Goal: Find specific page/section: Find specific page/section

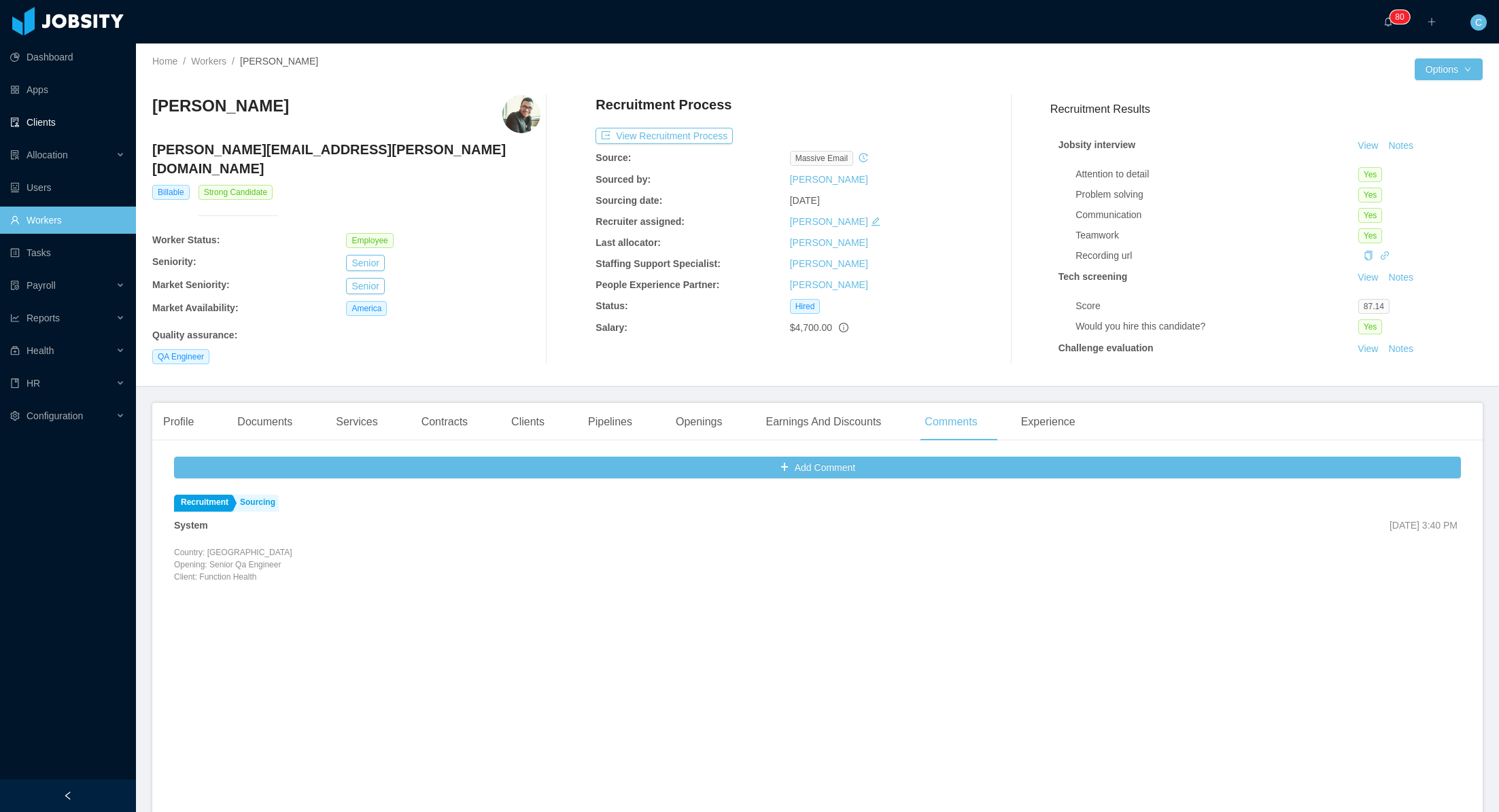
click at [44, 120] on link "Clients" at bounding box center [68, 122] width 115 height 27
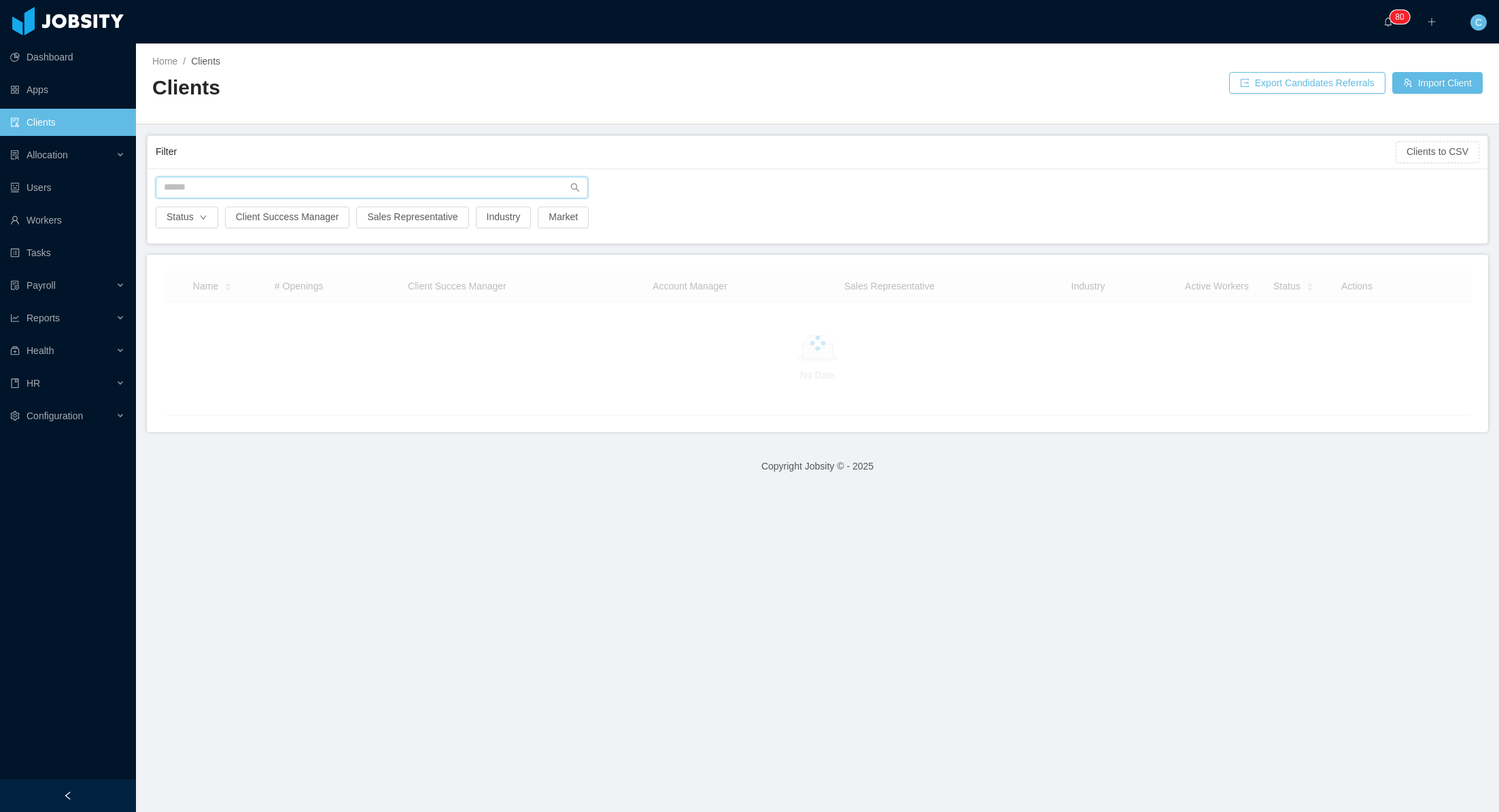
click at [277, 189] on input "text" at bounding box center [371, 187] width 433 height 22
type input "*******"
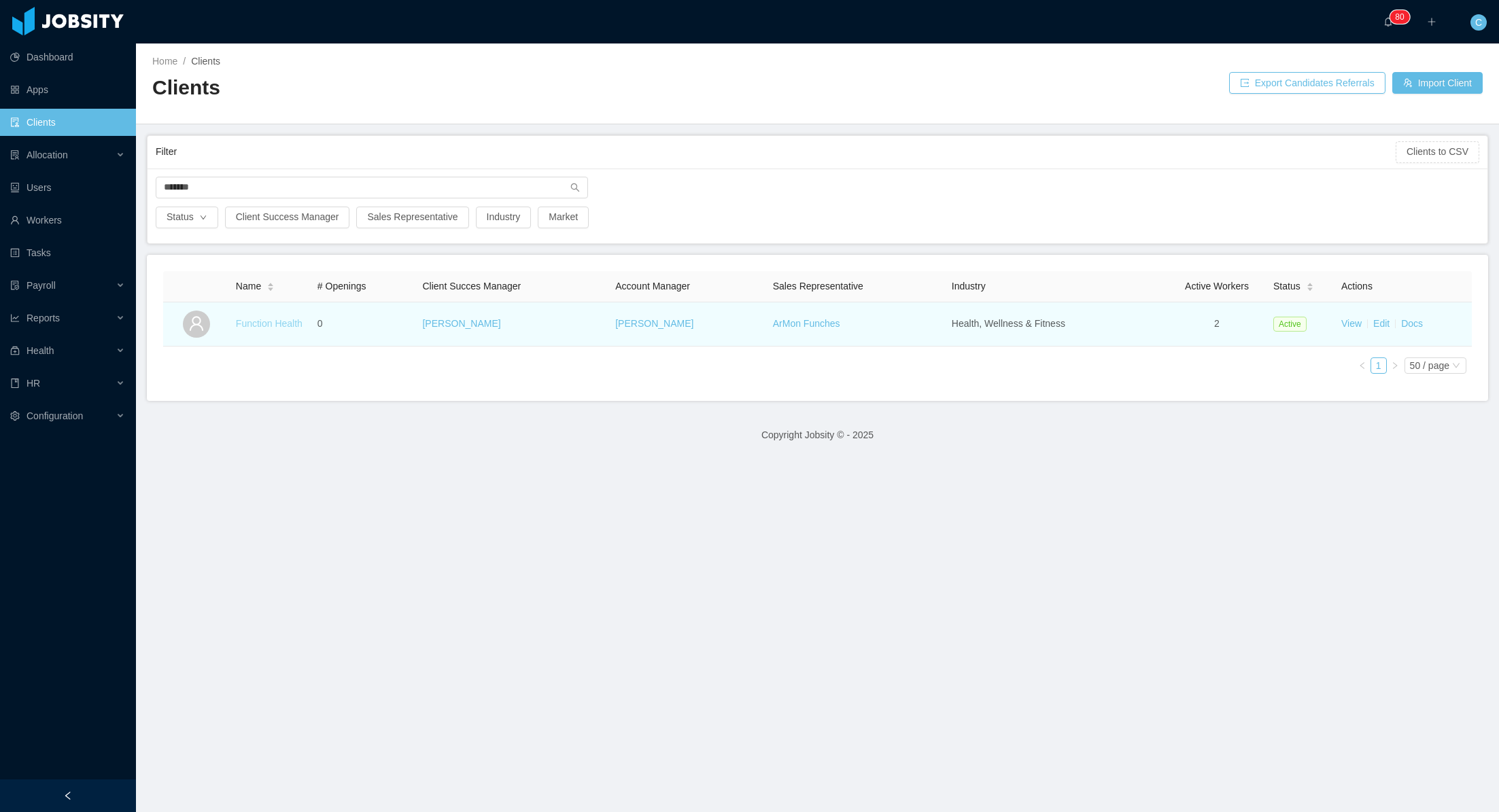
click at [268, 325] on link "Function Health" at bounding box center [270, 324] width 67 height 11
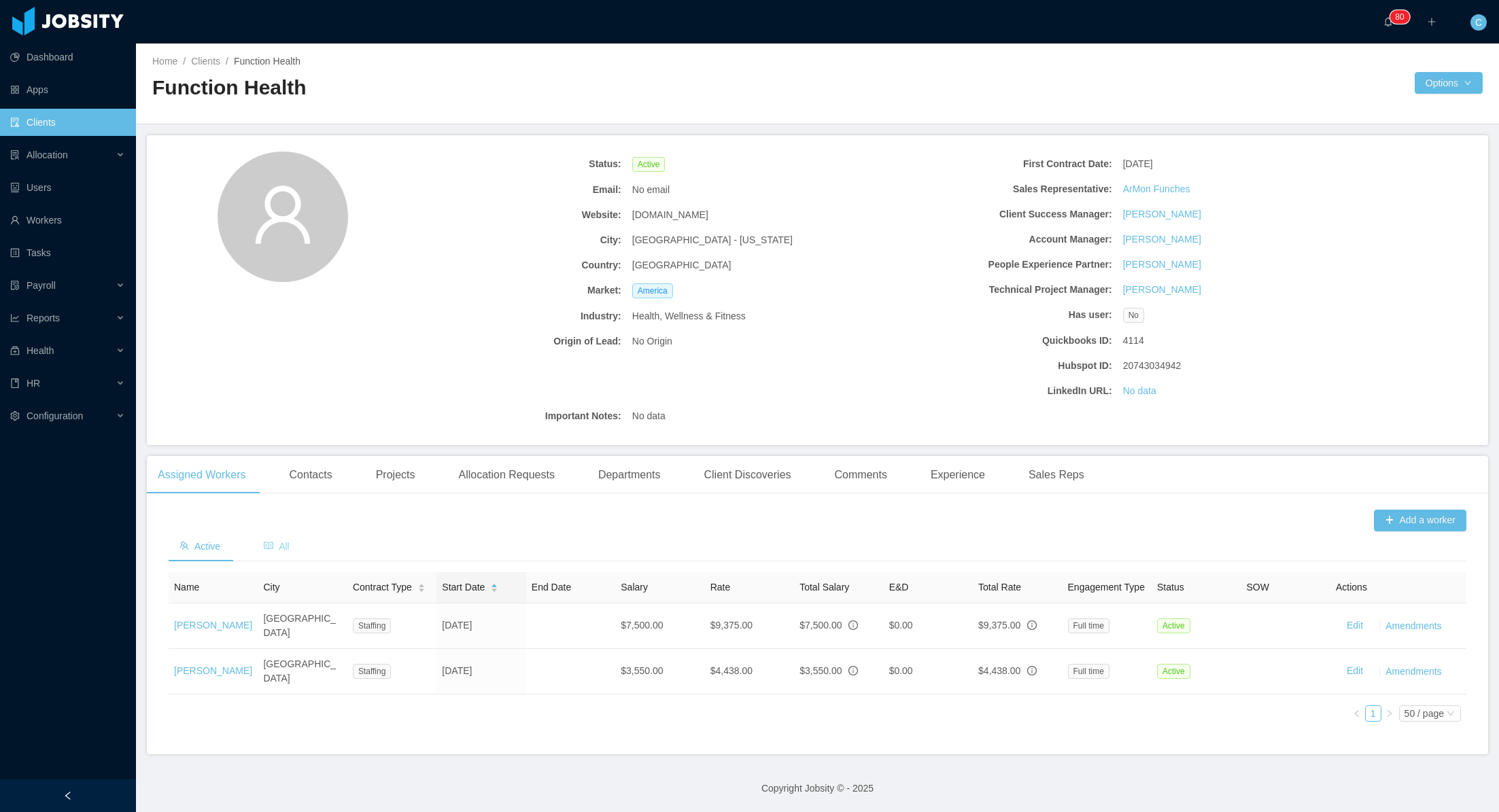
click at [283, 547] on span "All" at bounding box center [277, 547] width 26 height 11
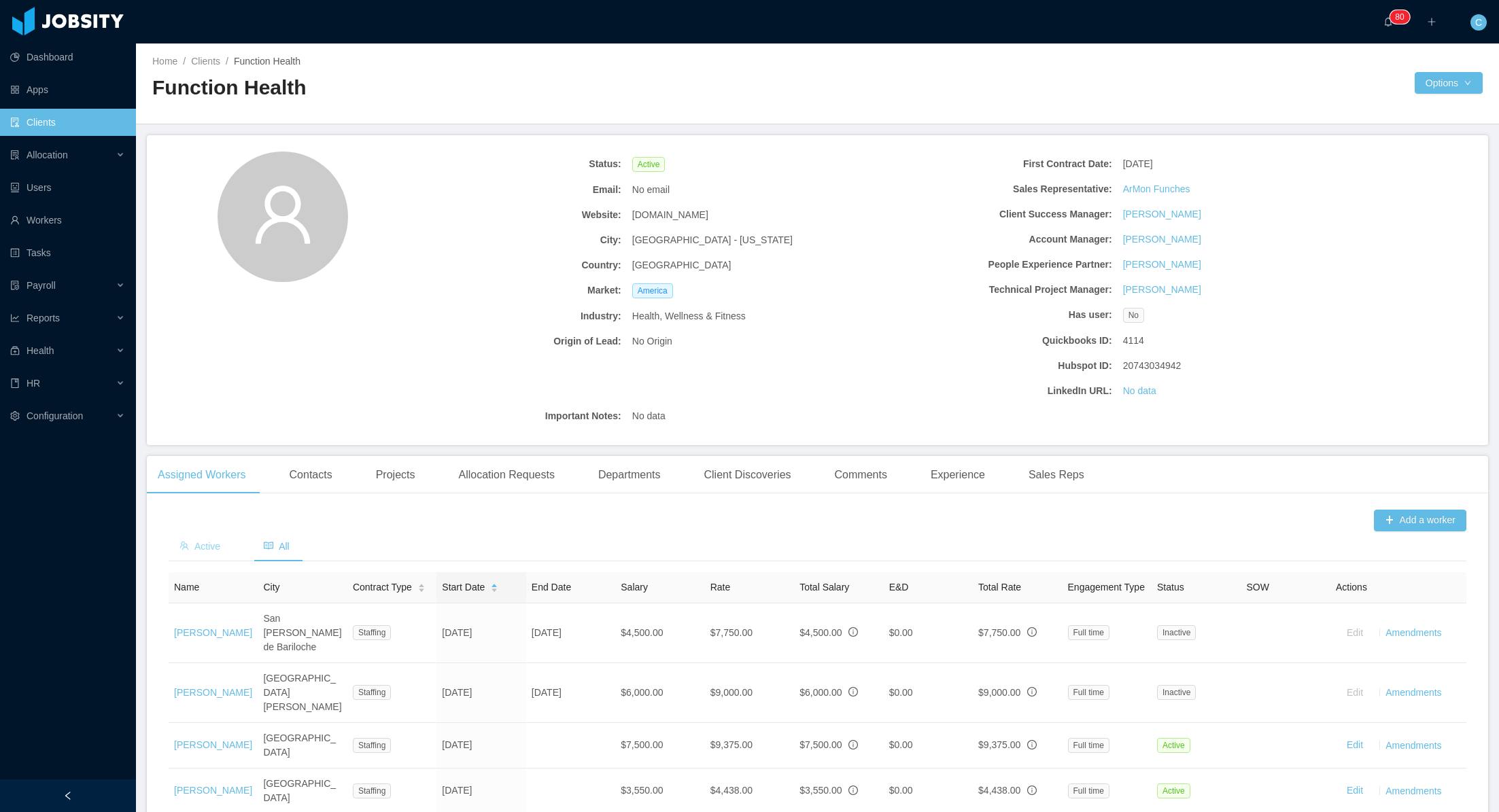
click at [204, 547] on span "Active" at bounding box center [200, 547] width 41 height 11
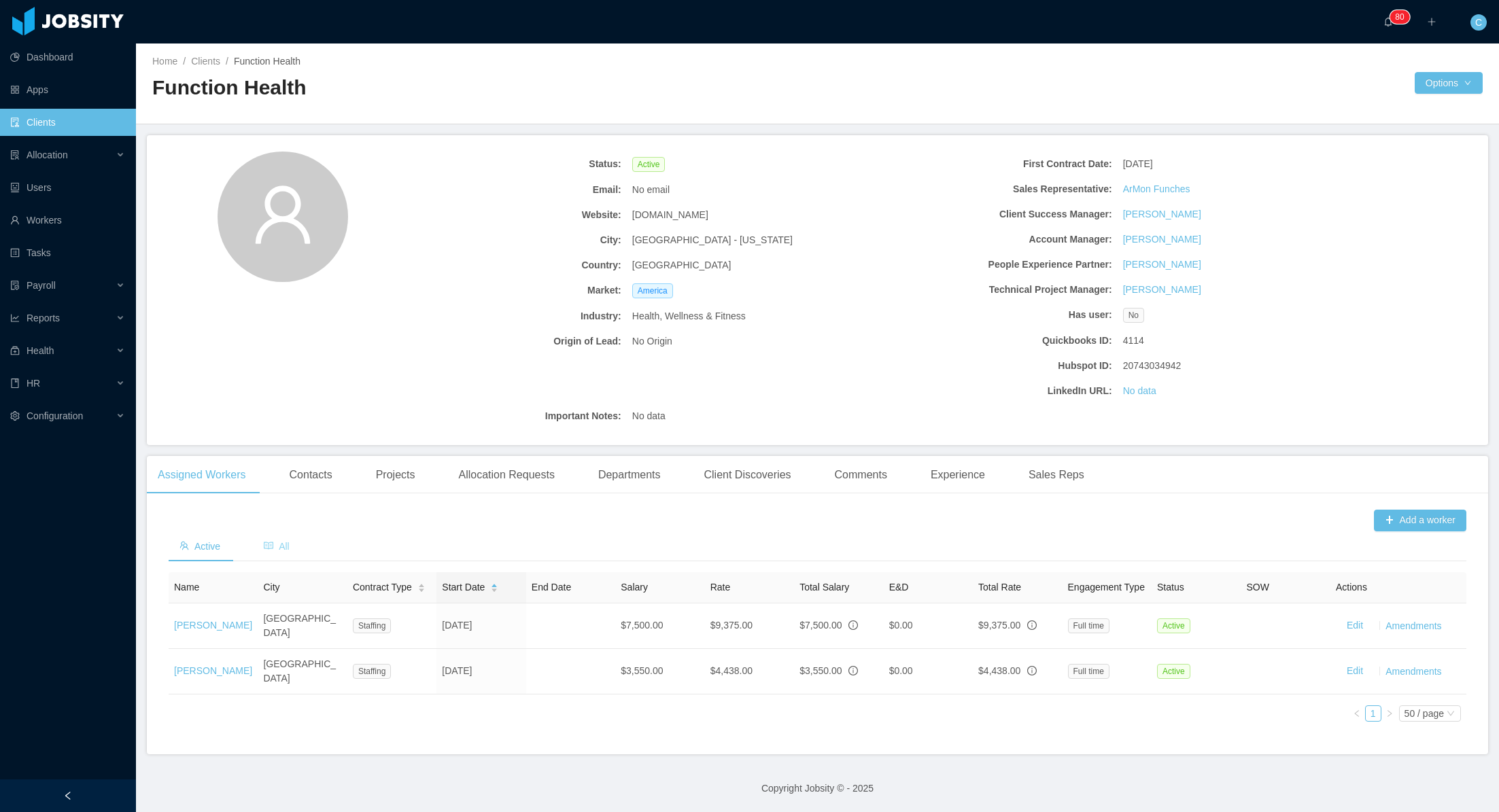
click at [286, 546] on span "All" at bounding box center [277, 547] width 26 height 11
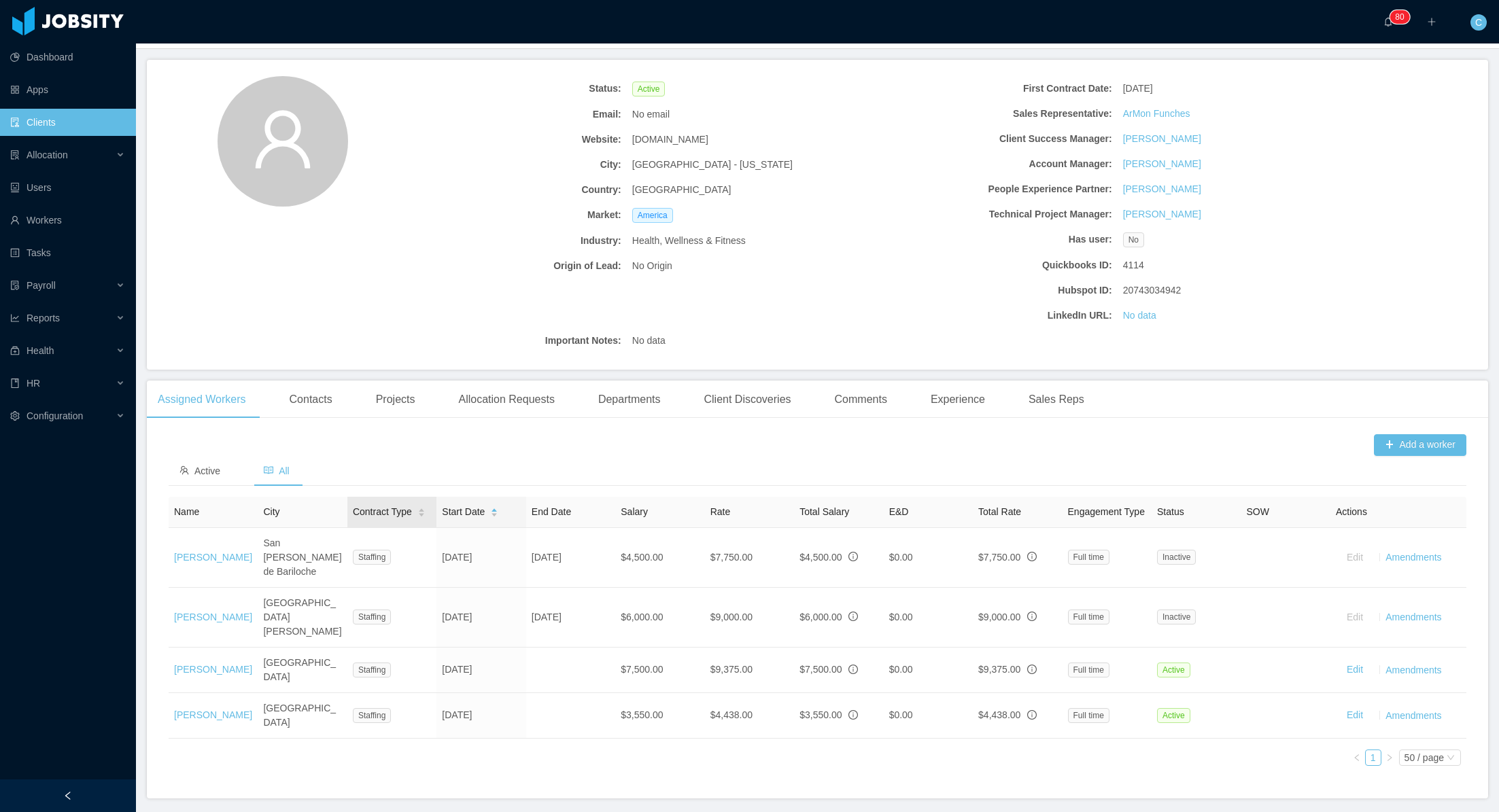
scroll to position [89, 0]
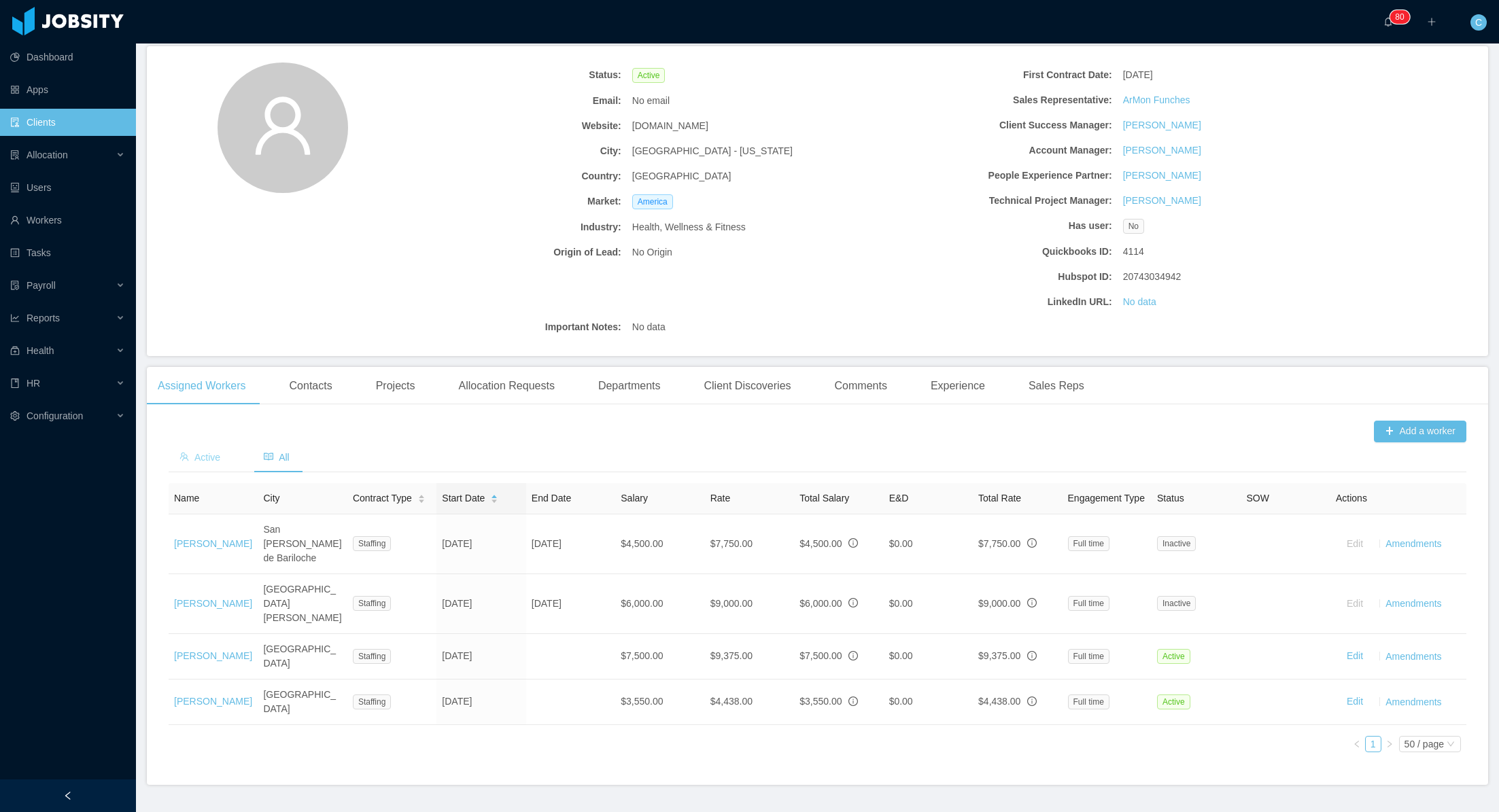
click at [205, 460] on span "Active" at bounding box center [200, 458] width 41 height 11
